Goal: Feedback & Contribution: Contribute content

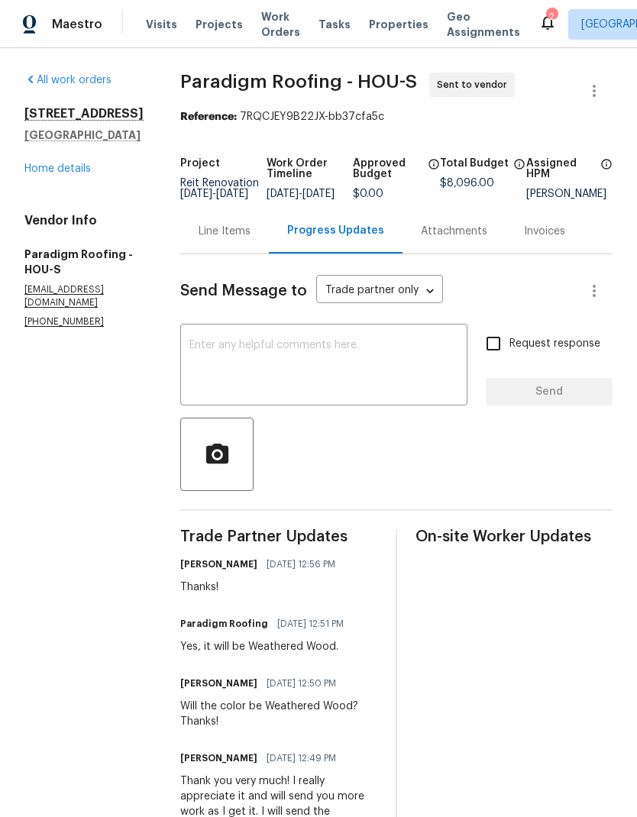
click at [541, 27] on icon at bounding box center [547, 22] width 12 height 15
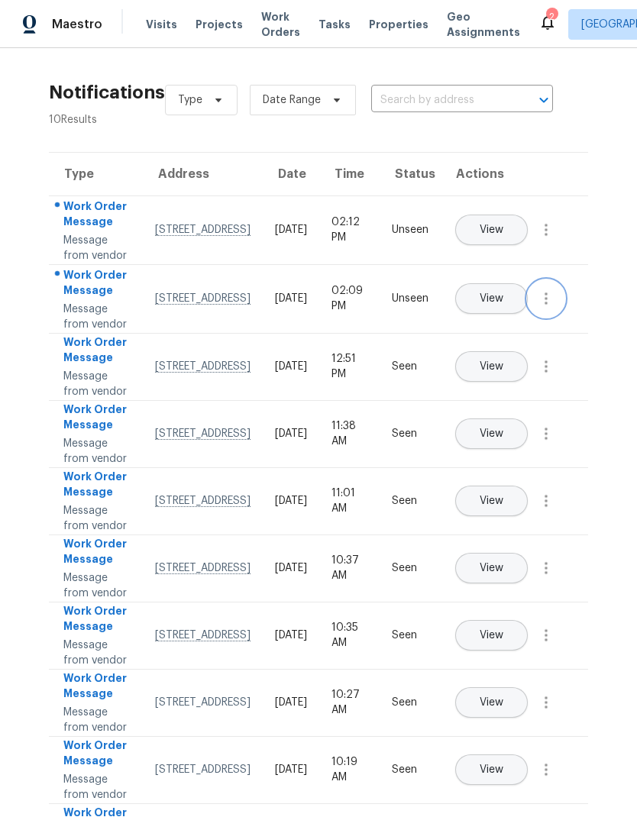
click at [563, 317] on button "button" at bounding box center [545, 298] width 37 height 37
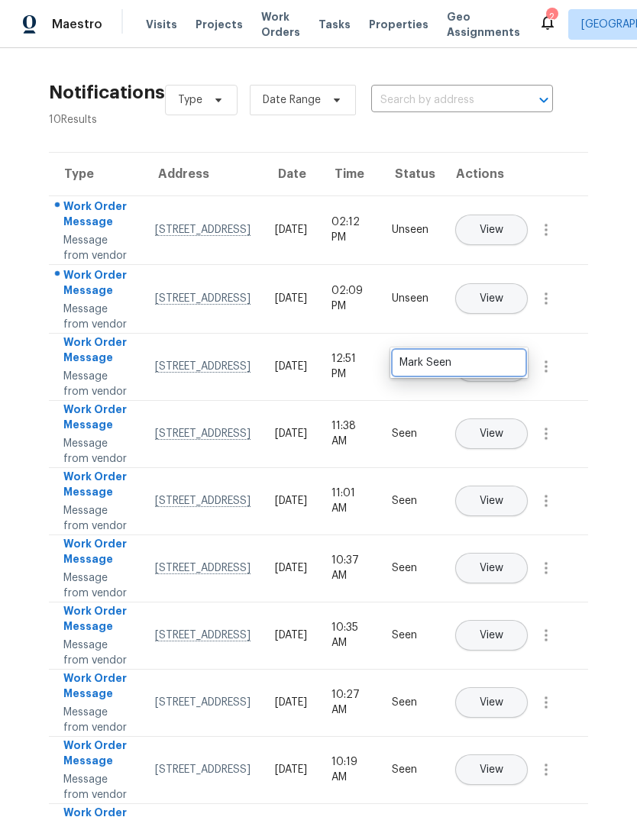
click at [505, 368] on div "Mark Seen" at bounding box center [458, 362] width 119 height 15
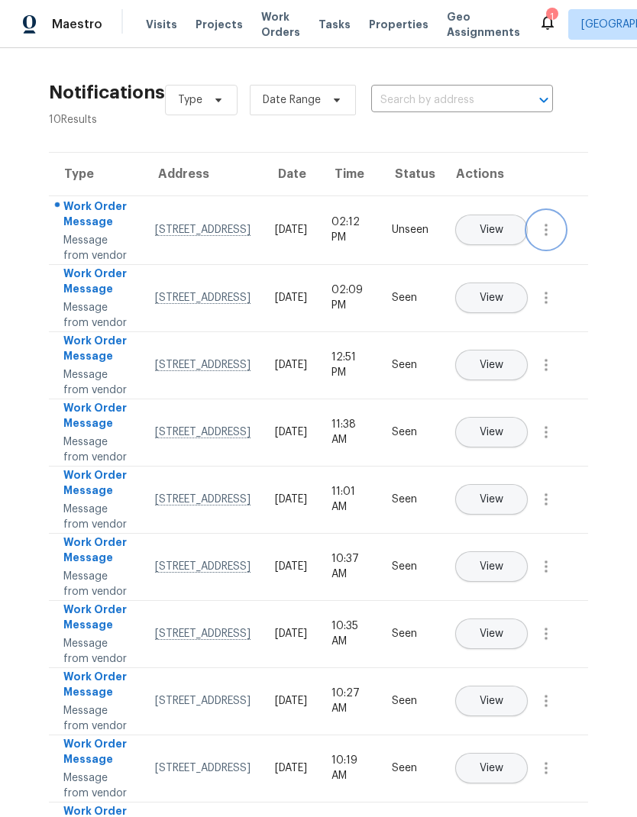
click at [551, 239] on icon "button" at bounding box center [546, 230] width 18 height 18
click at [495, 263] on div "Mark Seen" at bounding box center [458, 263] width 119 height 15
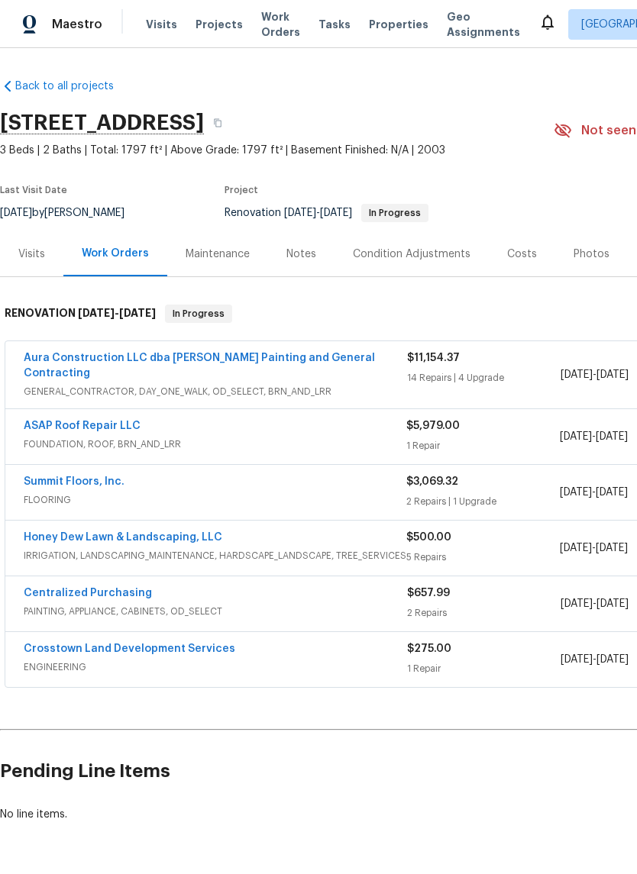
click at [302, 253] on div "Notes" at bounding box center [301, 254] width 30 height 15
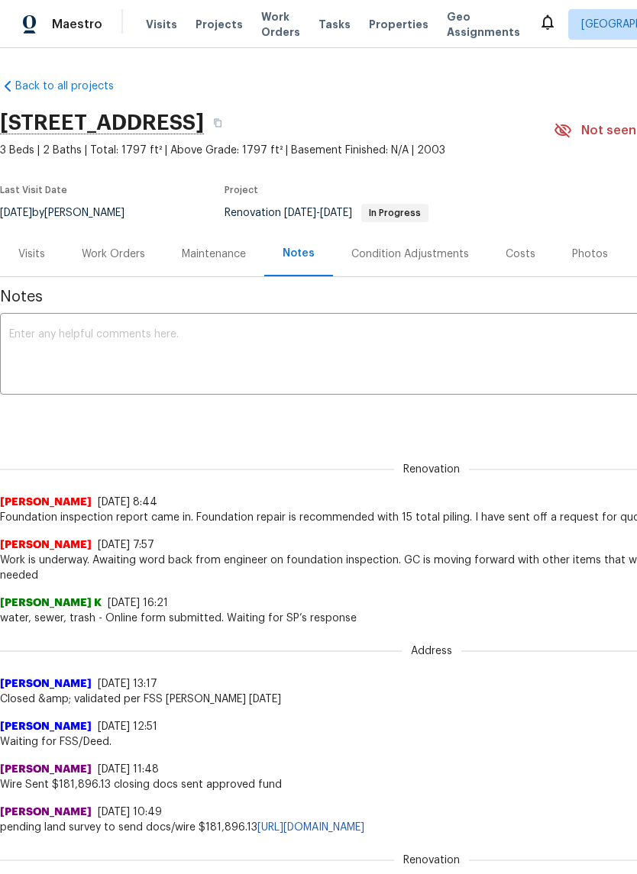
click at [554, 370] on textarea at bounding box center [431, 355] width 844 height 53
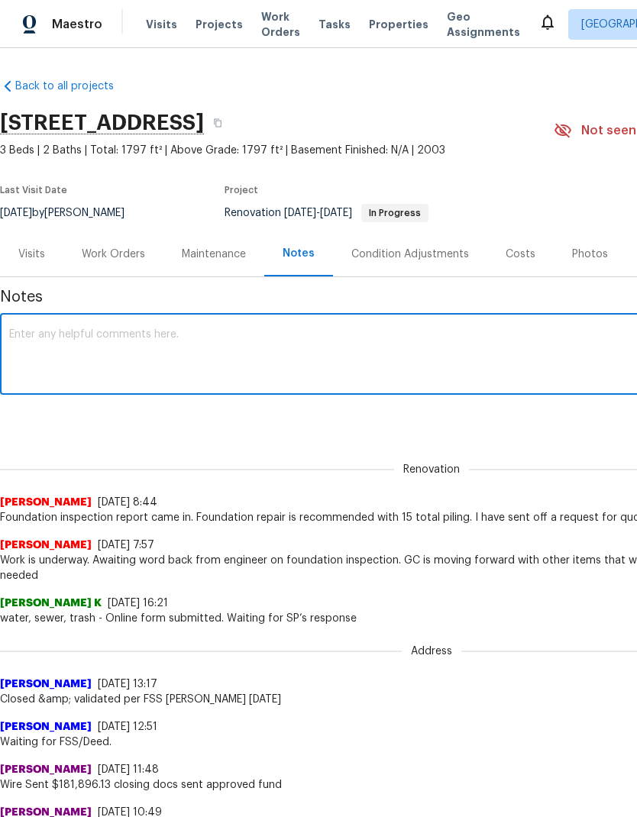
type textarea "Q"
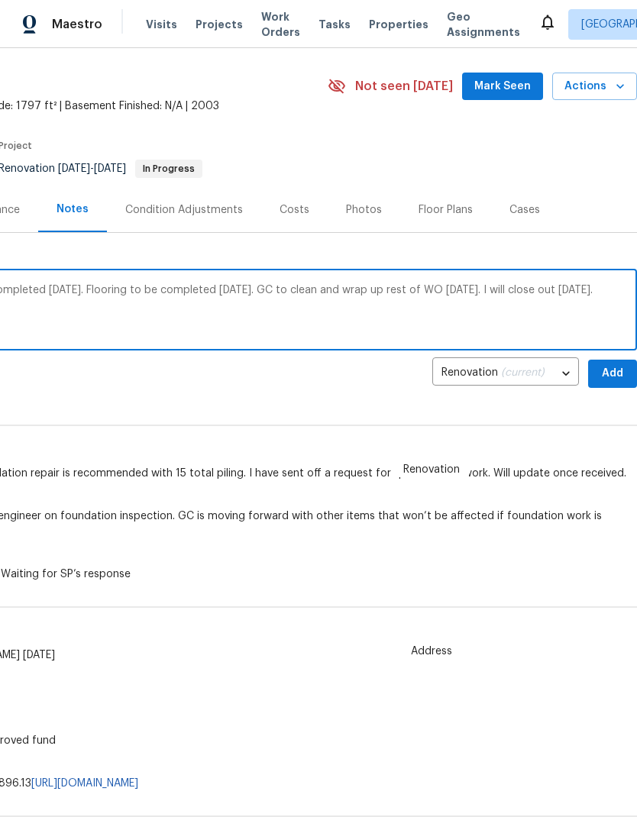
scroll to position [44, 226]
type textarea "Foundation quote approved. Work to be completed on Wednesday. Flooring to be co…"
click at [613, 376] on span "Add" at bounding box center [612, 373] width 24 height 19
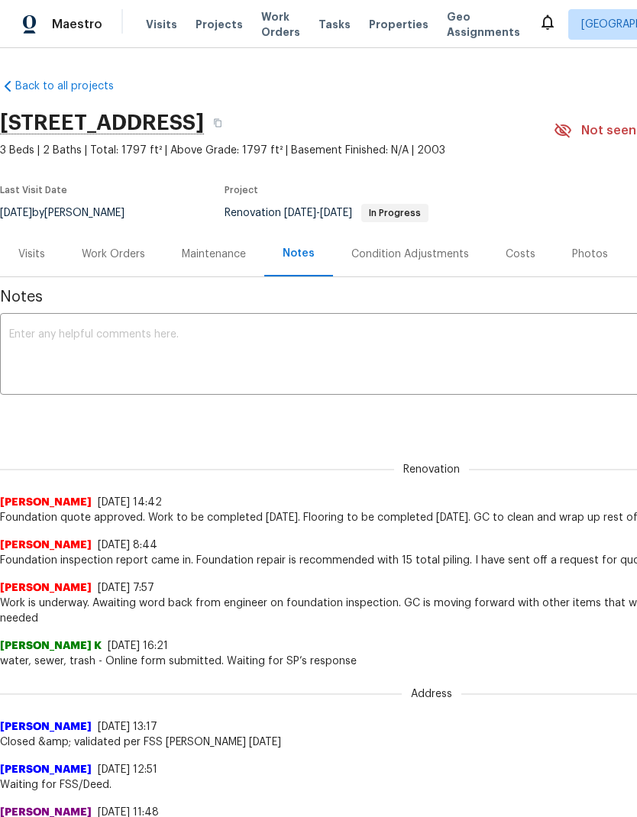
scroll to position [0, 0]
click at [127, 252] on div "Work Orders" at bounding box center [113, 254] width 63 height 15
